Goal: Task Accomplishment & Management: Manage account settings

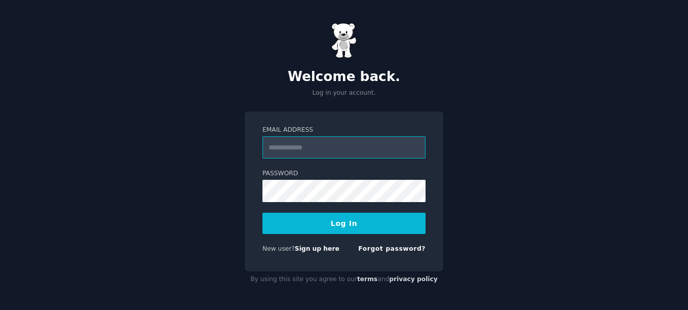
type input "**********"
click at [346, 222] on button "Log In" at bounding box center [343, 223] width 163 height 21
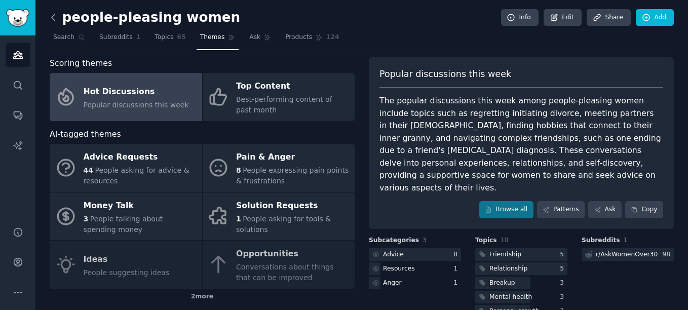
click at [52, 20] on icon at bounding box center [53, 17] width 11 height 11
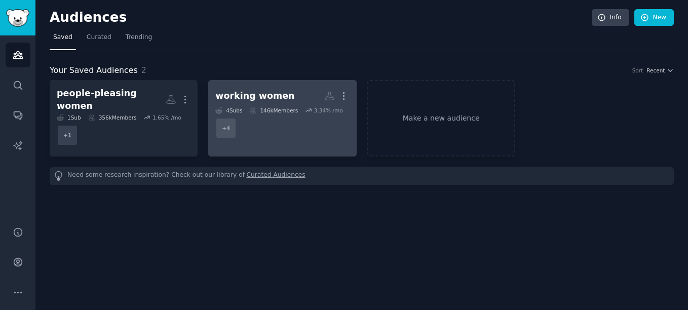
click at [270, 96] on div "working women" at bounding box center [254, 96] width 79 height 13
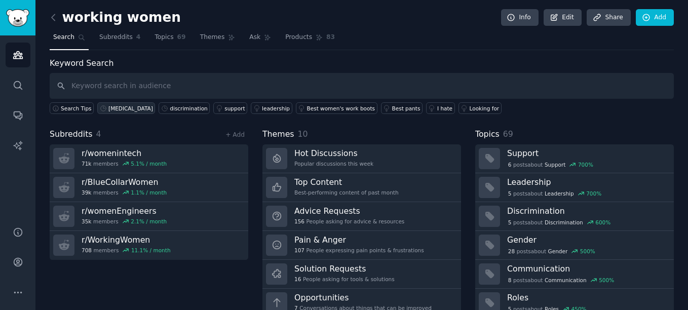
click at [122, 110] on div "[MEDICAL_DATA]" at bounding box center [130, 108] width 45 height 7
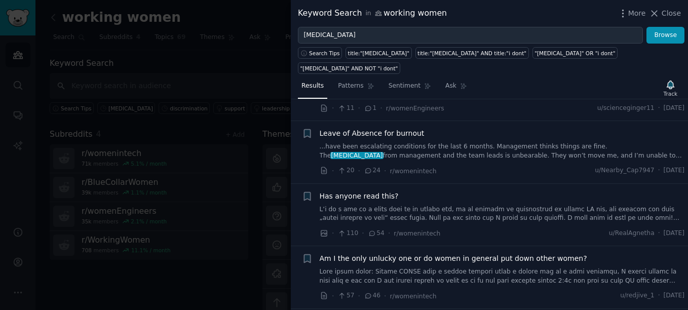
scroll to position [304, 0]
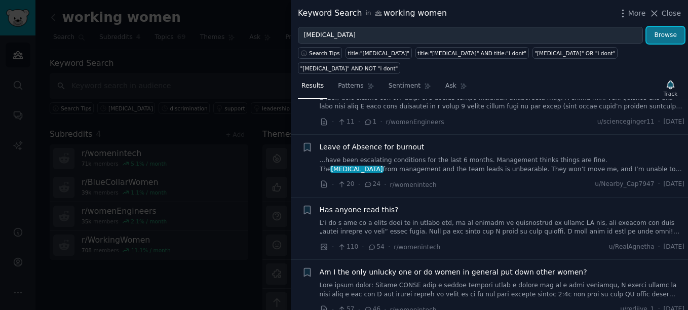
click at [665, 36] on button "Browse" at bounding box center [665, 35] width 38 height 17
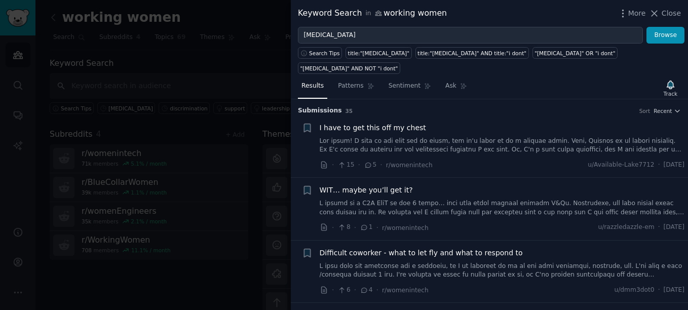
click at [220, 169] on div at bounding box center [344, 155] width 688 height 310
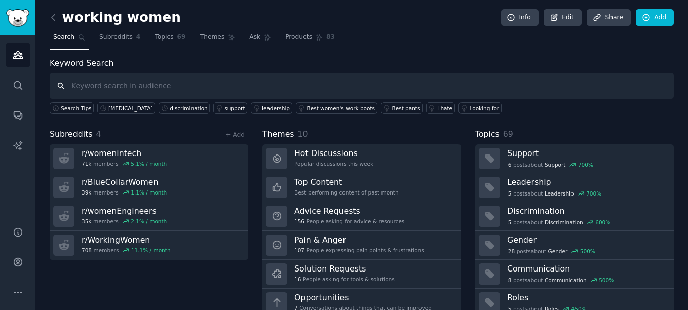
click at [159, 90] on input "text" at bounding box center [362, 86] width 624 height 26
type input "burnout"
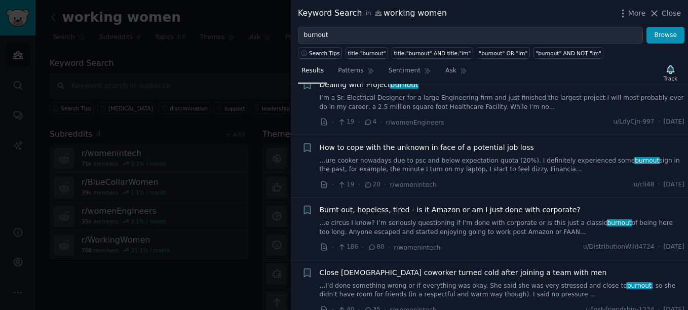
scroll to position [405, 0]
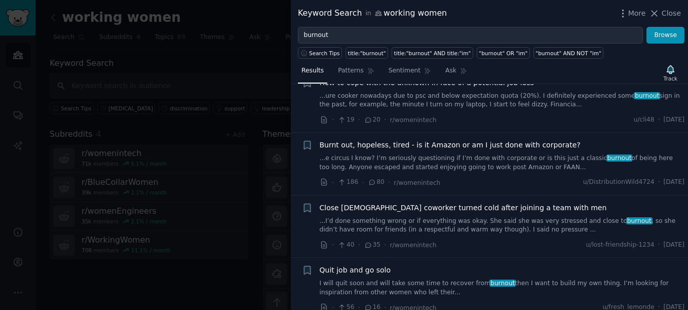
drag, startPoint x: 670, startPoint y: 12, endPoint x: 635, endPoint y: 37, distance: 43.2
click at [670, 12] on span "Close" at bounding box center [670, 13] width 19 height 11
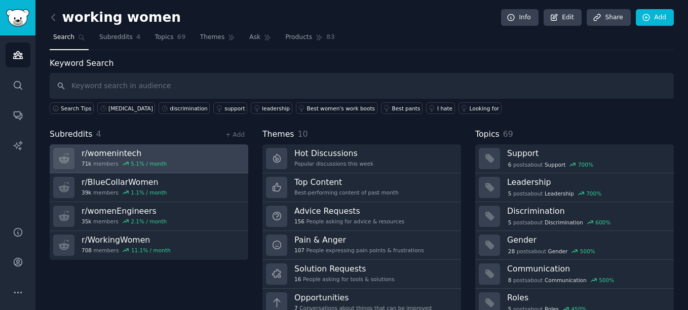
click at [167, 166] on link "r/ womenintech 71k members 5.1 % / month" at bounding box center [149, 158] width 199 height 29
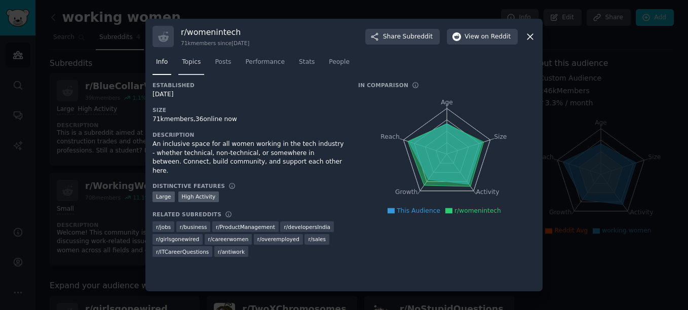
click at [194, 62] on span "Topics" at bounding box center [191, 62] width 19 height 9
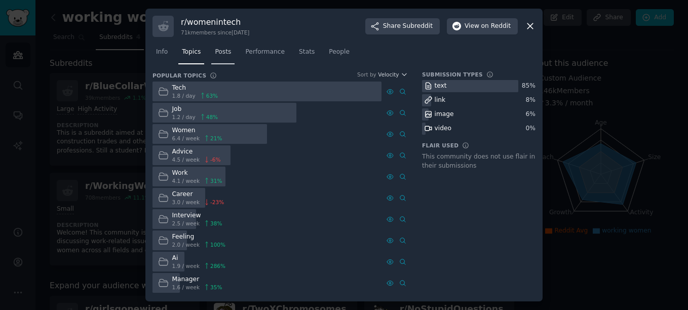
click at [221, 49] on span "Posts" at bounding box center [223, 52] width 16 height 9
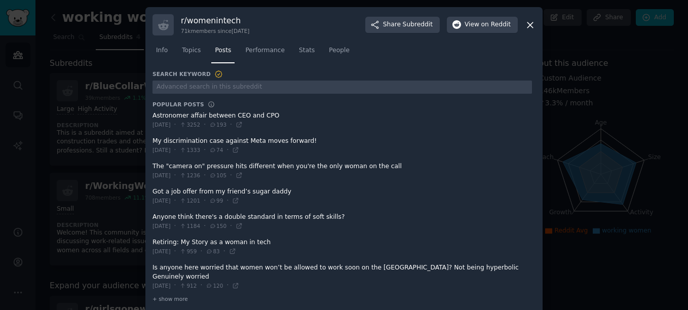
click at [528, 26] on icon at bounding box center [530, 25] width 11 height 11
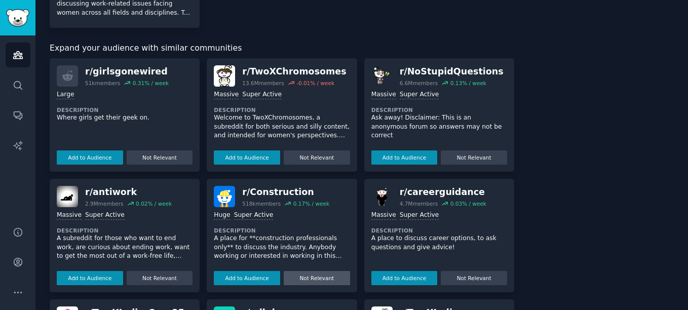
scroll to position [253, 0]
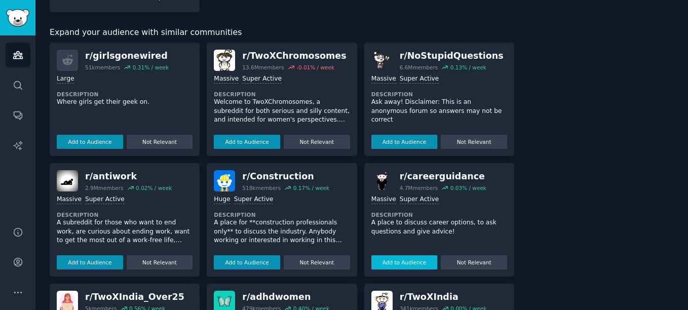
click at [420, 259] on button "Add to Audience" at bounding box center [404, 262] width 66 height 14
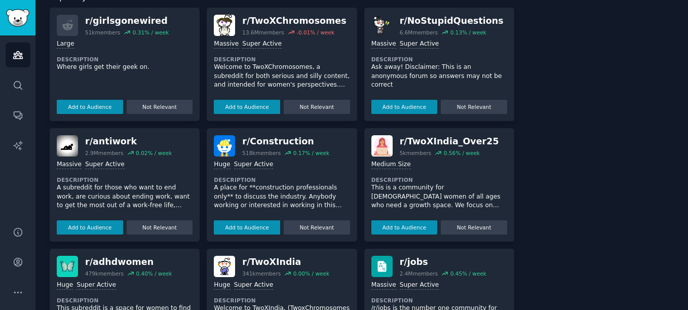
scroll to position [304, 0]
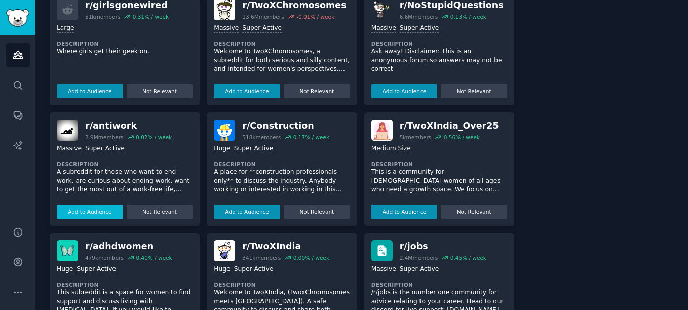
click at [85, 211] on button "Add to Audience" at bounding box center [90, 212] width 66 height 14
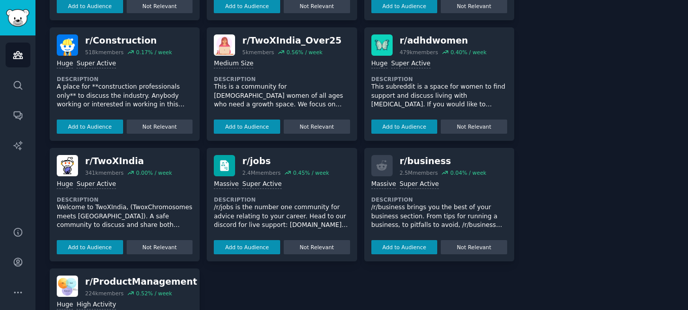
scroll to position [405, 0]
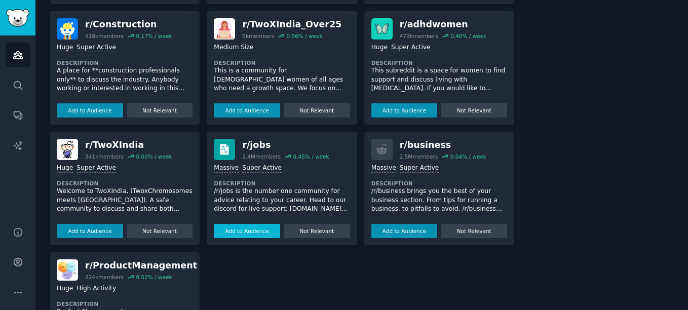
click at [240, 229] on button "Add to Audience" at bounding box center [247, 231] width 66 height 14
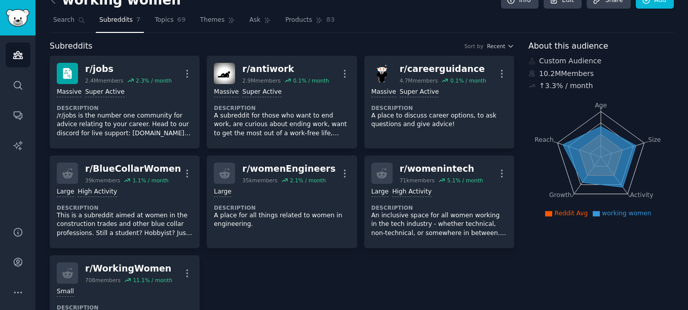
scroll to position [0, 0]
